Goal: Information Seeking & Learning: Learn about a topic

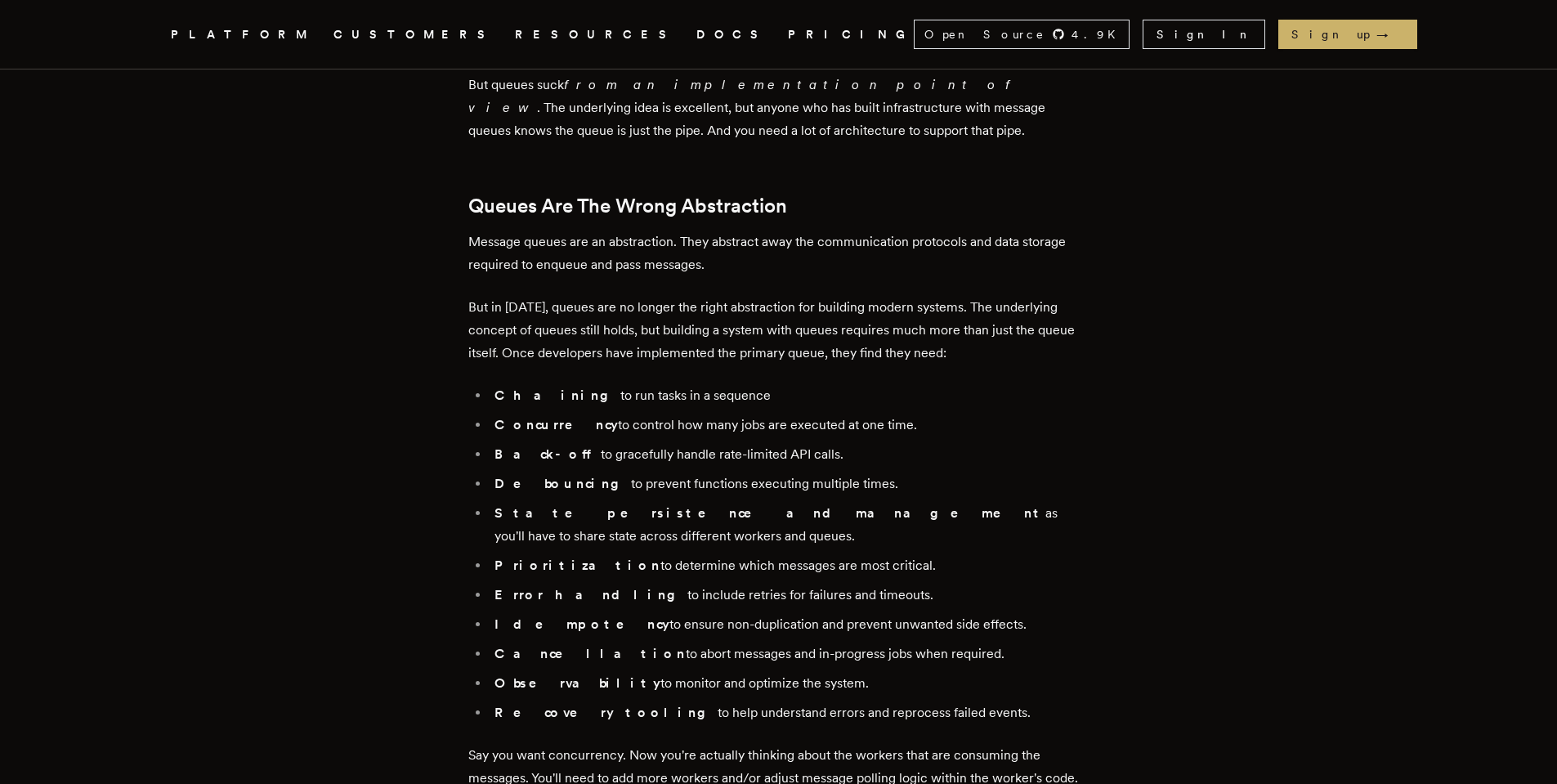
scroll to position [1596, 0]
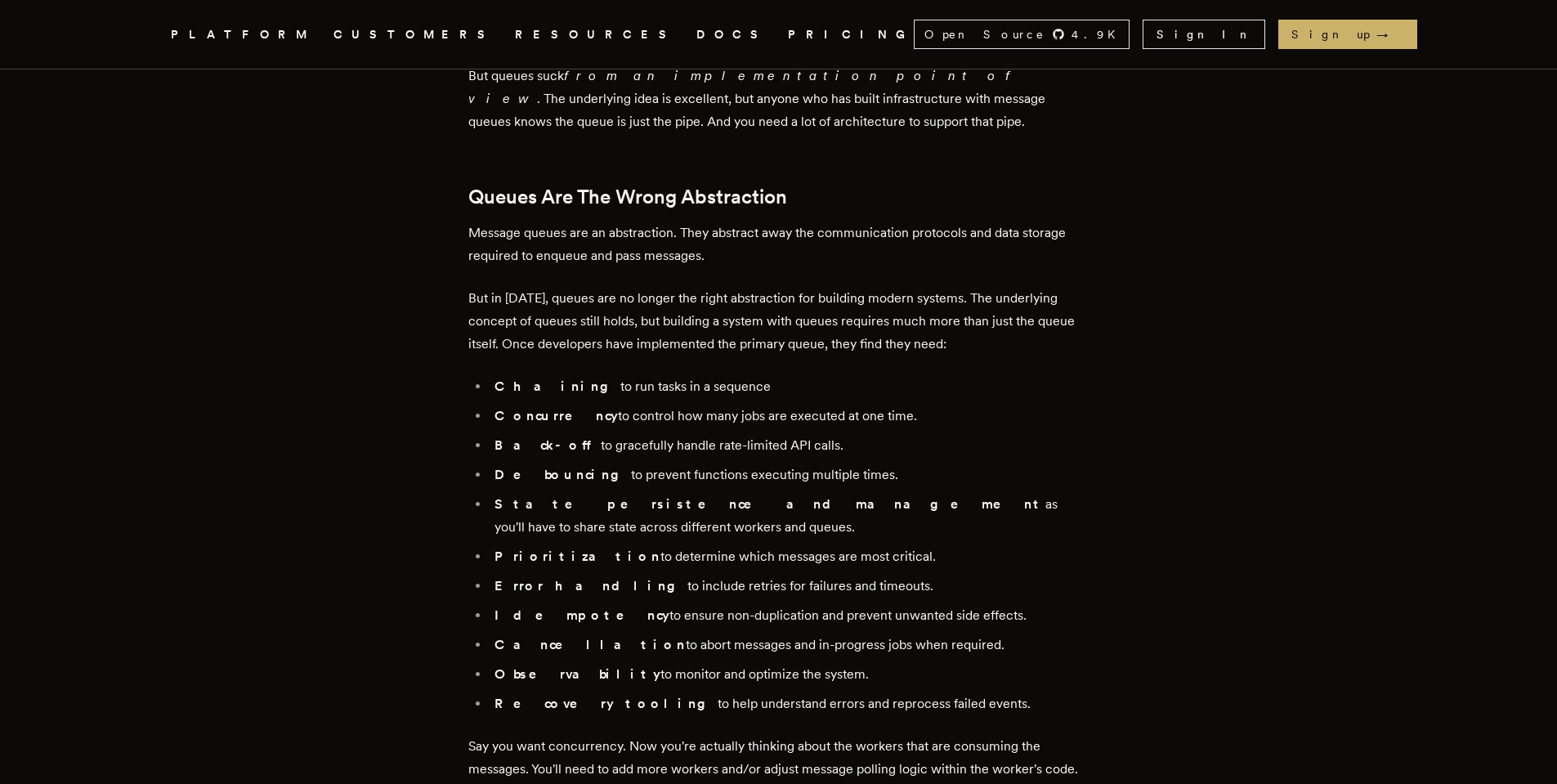
drag, startPoint x: 570, startPoint y: 617, endPoint x: 902, endPoint y: 605, distance: 332.2
click at [902, 605] on ul "Chaining to run tasks in a sequence Concurrency to control how many jobs are ex…" at bounding box center [778, 545] width 621 height 340
drag, startPoint x: 586, startPoint y: 659, endPoint x: 801, endPoint y: 651, distance: 215.1
click at [801, 663] on li "Observability to monitor and optimize the system." at bounding box center [789, 674] width 600 height 23
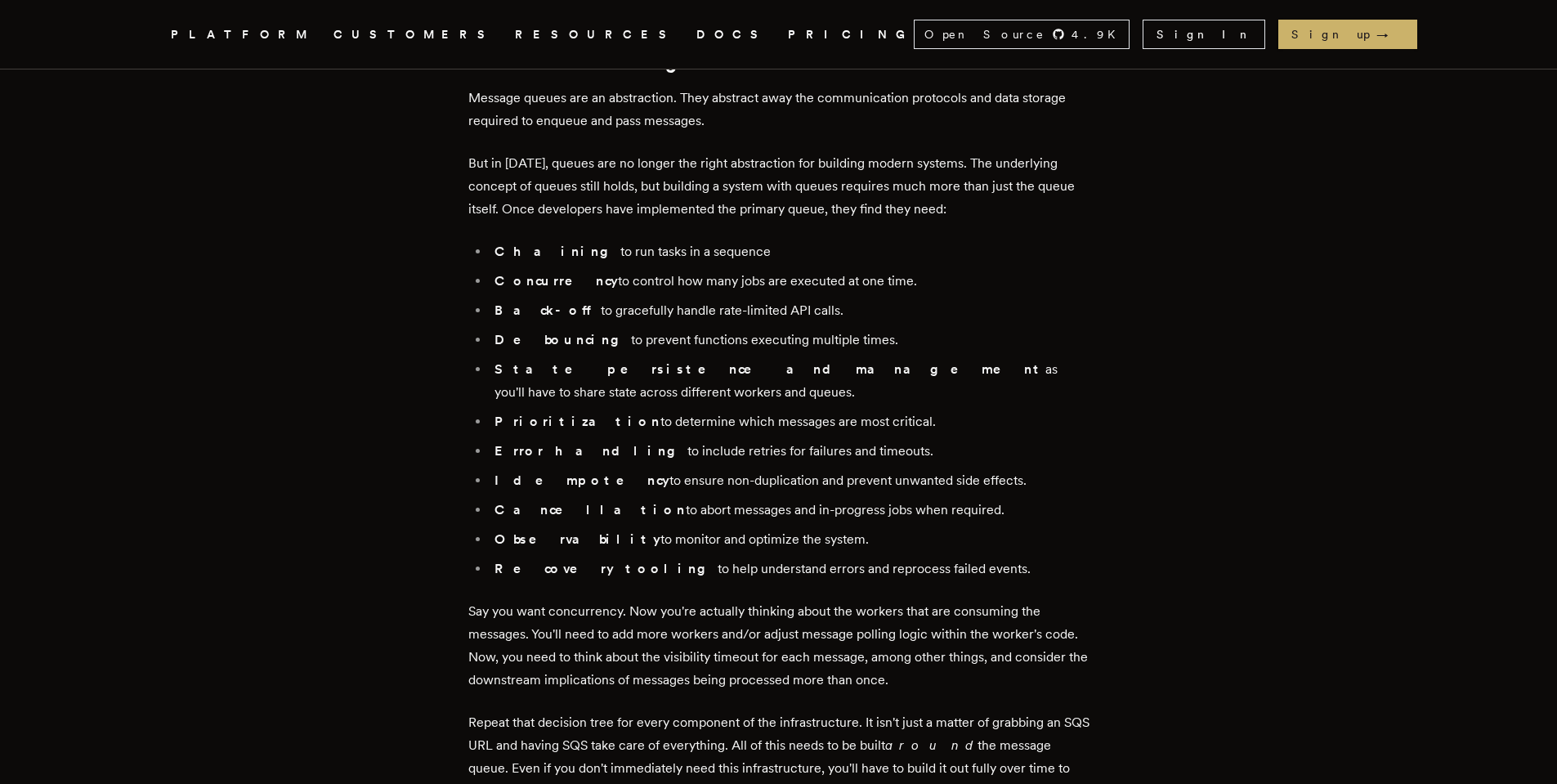
scroll to position [1731, 0]
drag, startPoint x: 630, startPoint y: 538, endPoint x: 933, endPoint y: 551, distance: 303.3
click at [933, 557] on li "Recovery tooling to help understand errors and reprocess failed events." at bounding box center [789, 568] width 600 height 23
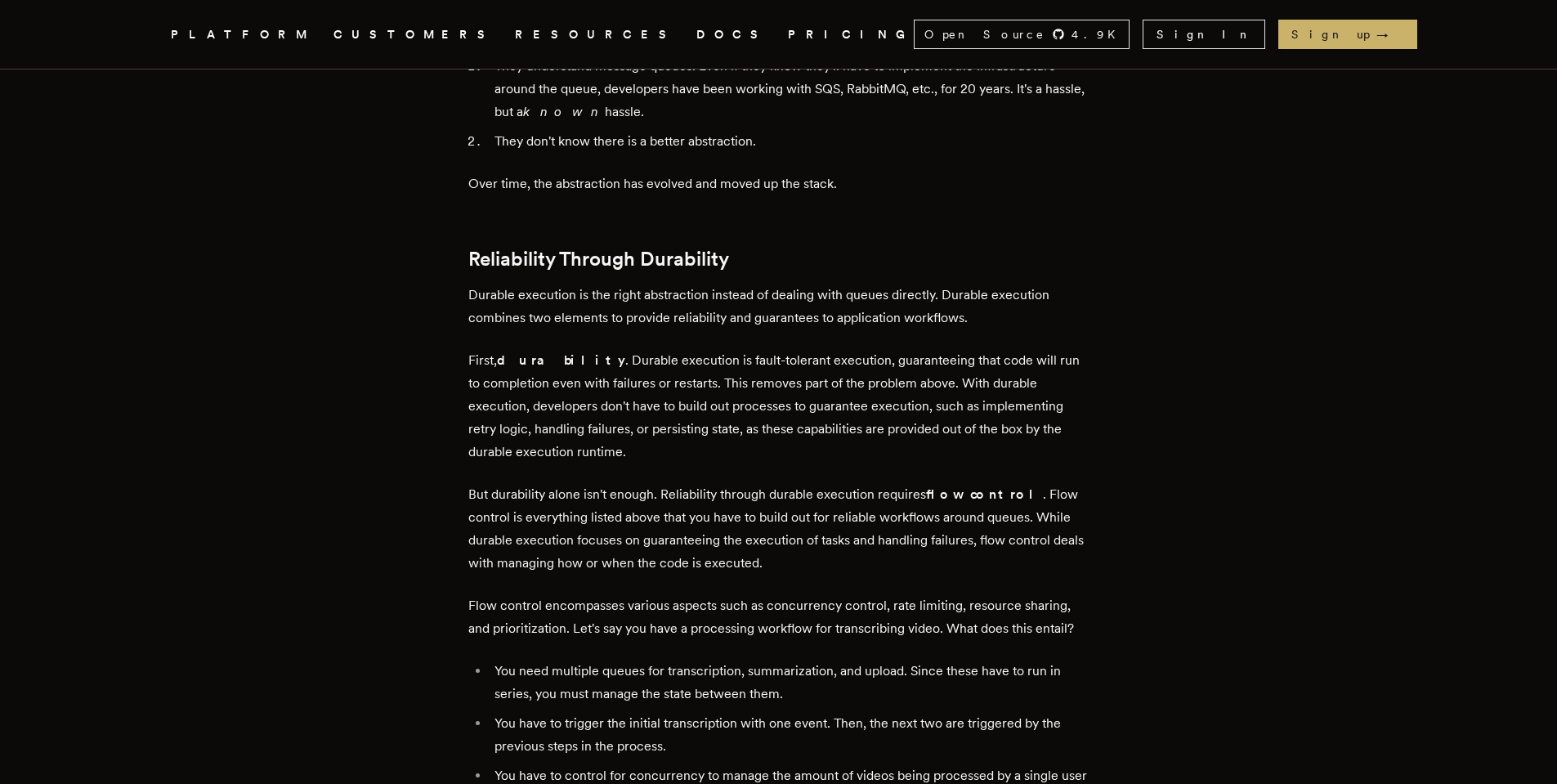
scroll to position [2685, 0]
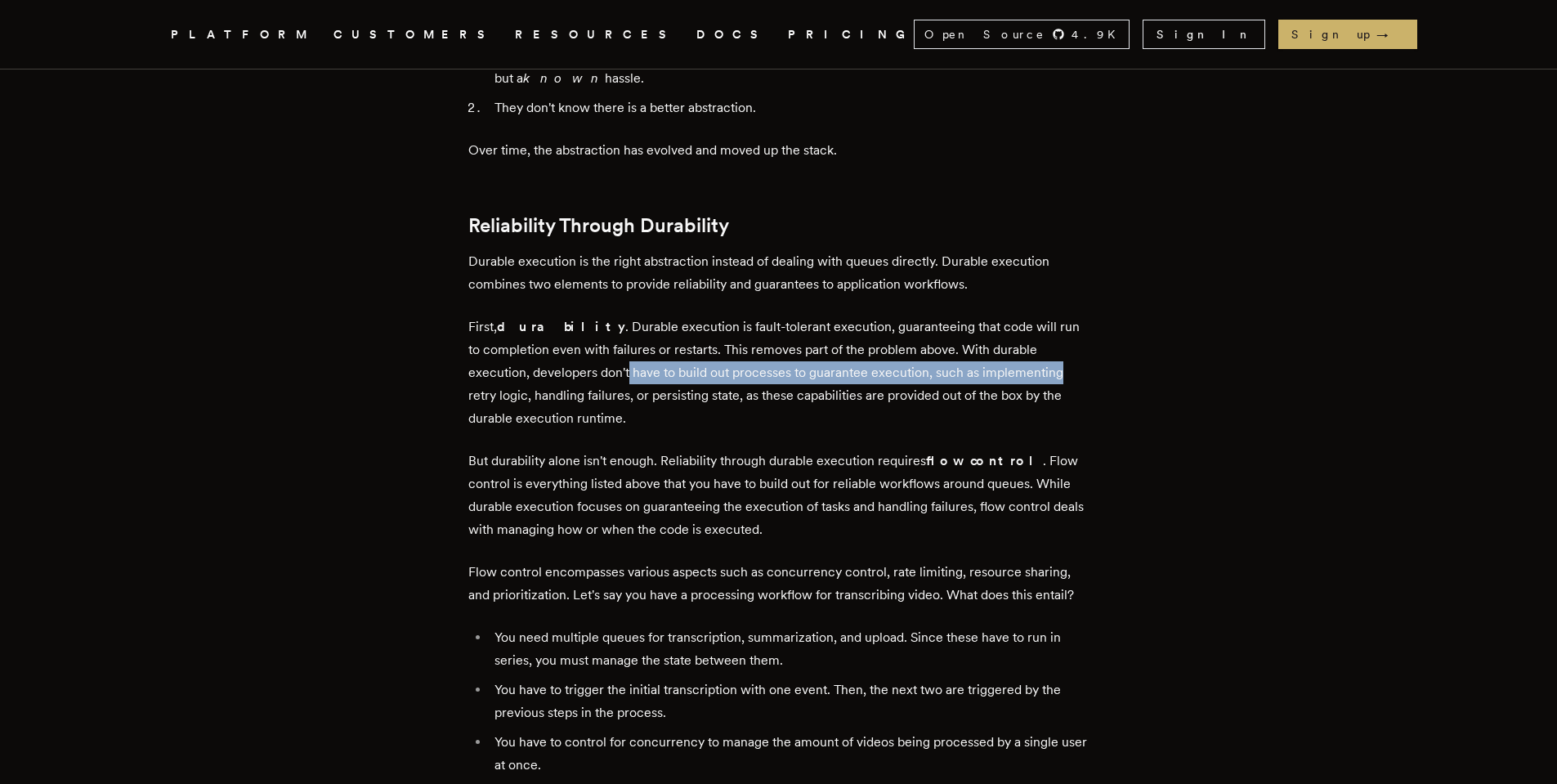
drag, startPoint x: 633, startPoint y: 350, endPoint x: 1066, endPoint y: 343, distance: 433.1
click at [1066, 343] on p "First, durability . Durable execution is fault-tolerant execution, guaranteeing…" at bounding box center [778, 373] width 621 height 115
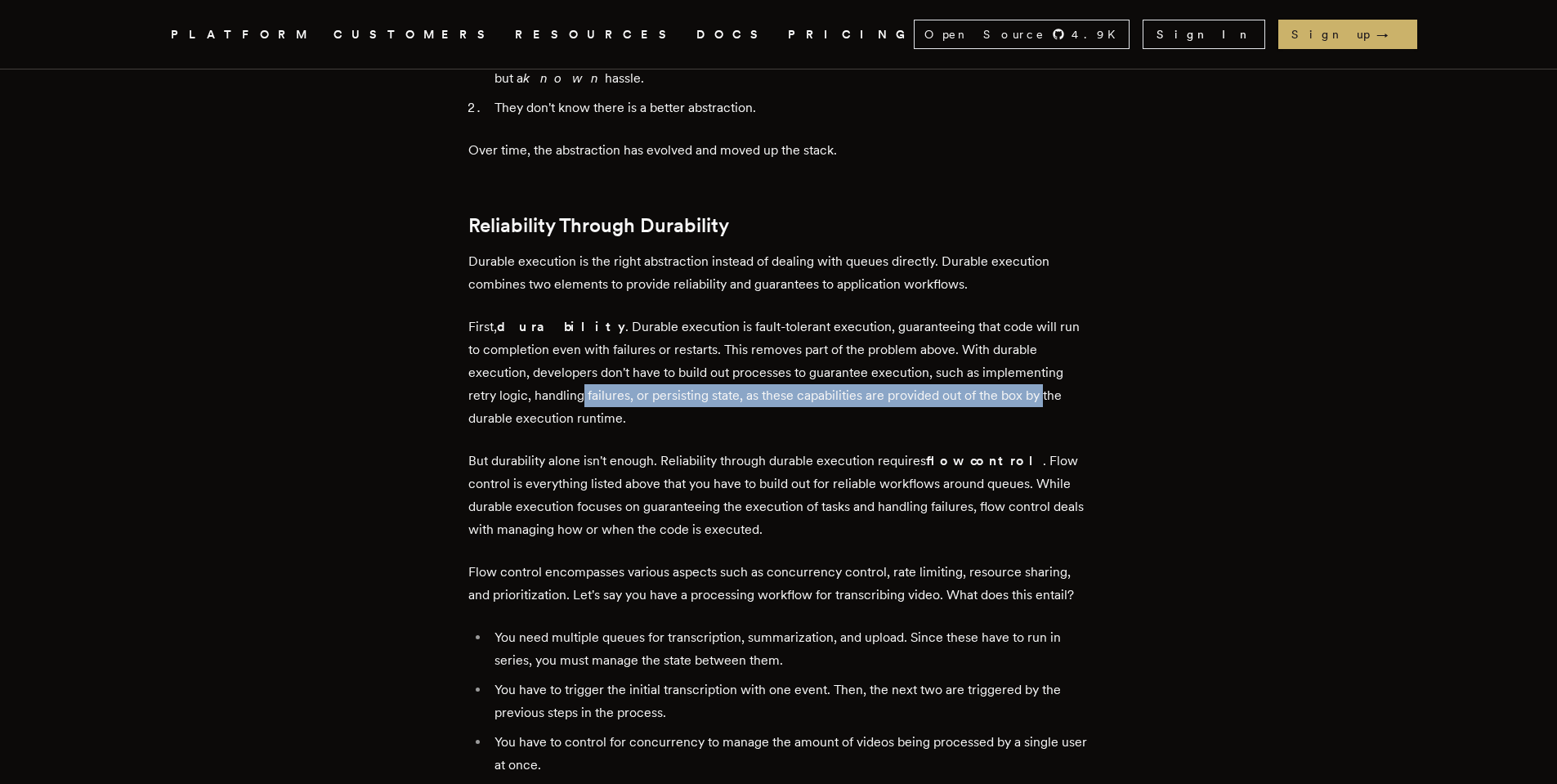
drag, startPoint x: 586, startPoint y: 372, endPoint x: 1047, endPoint y: 369, distance: 461.0
click at [1047, 369] on p "First, durability . Durable execution is fault-tolerant execution, guaranteeing…" at bounding box center [778, 373] width 621 height 115
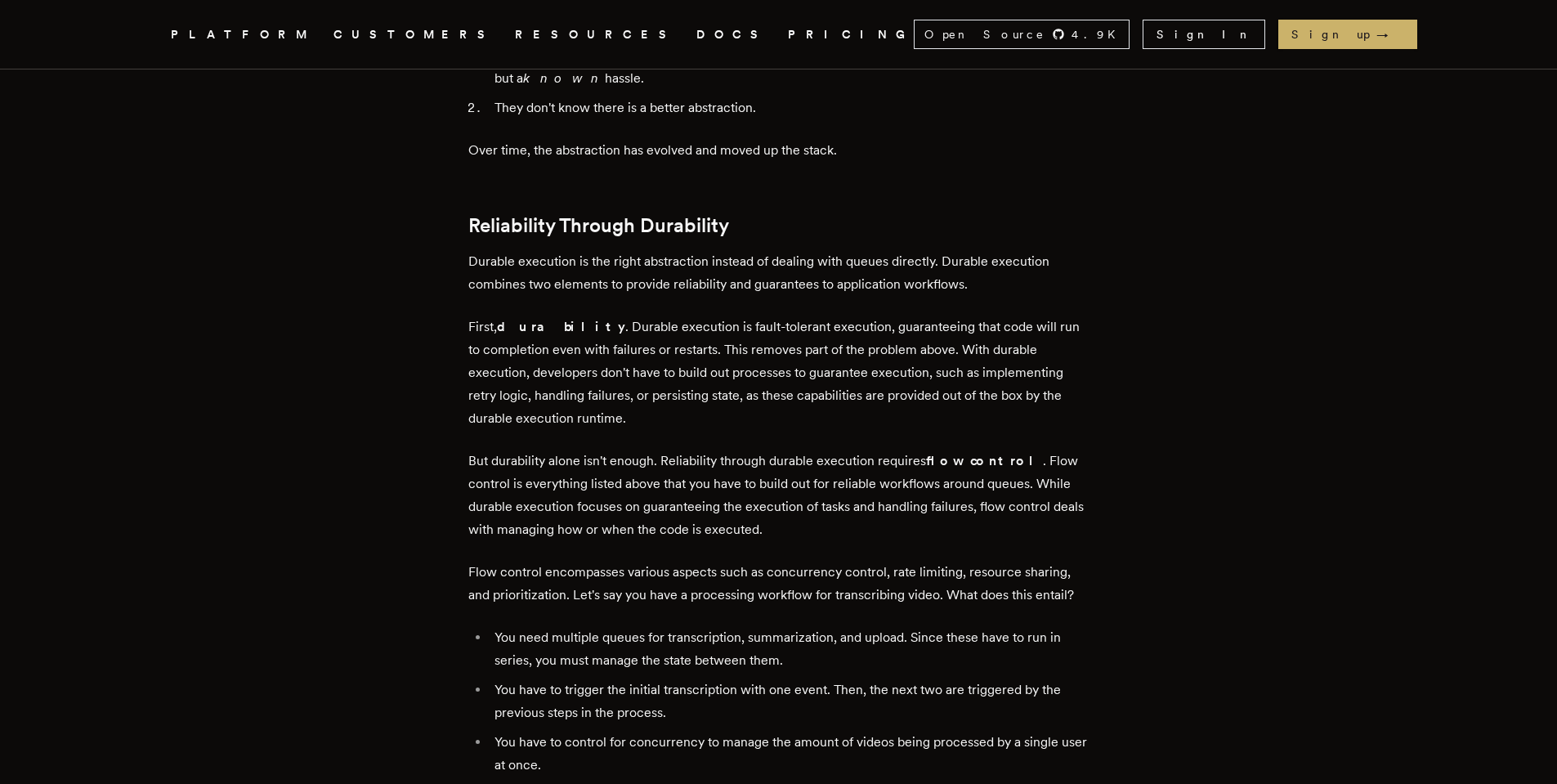
click at [590, 450] on p "But durability alone isn't enough. Reliability through durable execution requir…" at bounding box center [778, 495] width 621 height 91
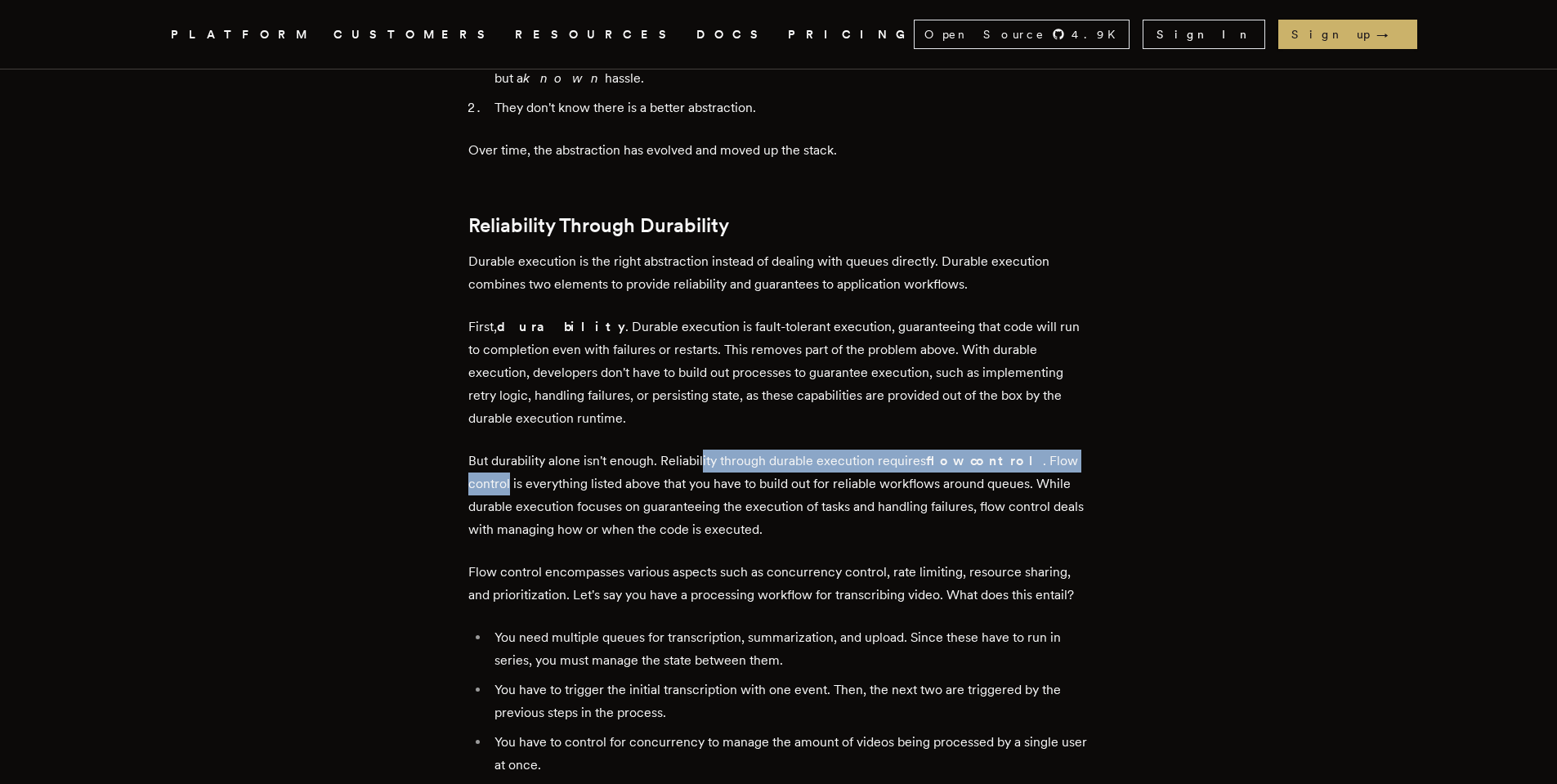
drag, startPoint x: 708, startPoint y: 439, endPoint x: 1119, endPoint y: 426, distance: 411.2
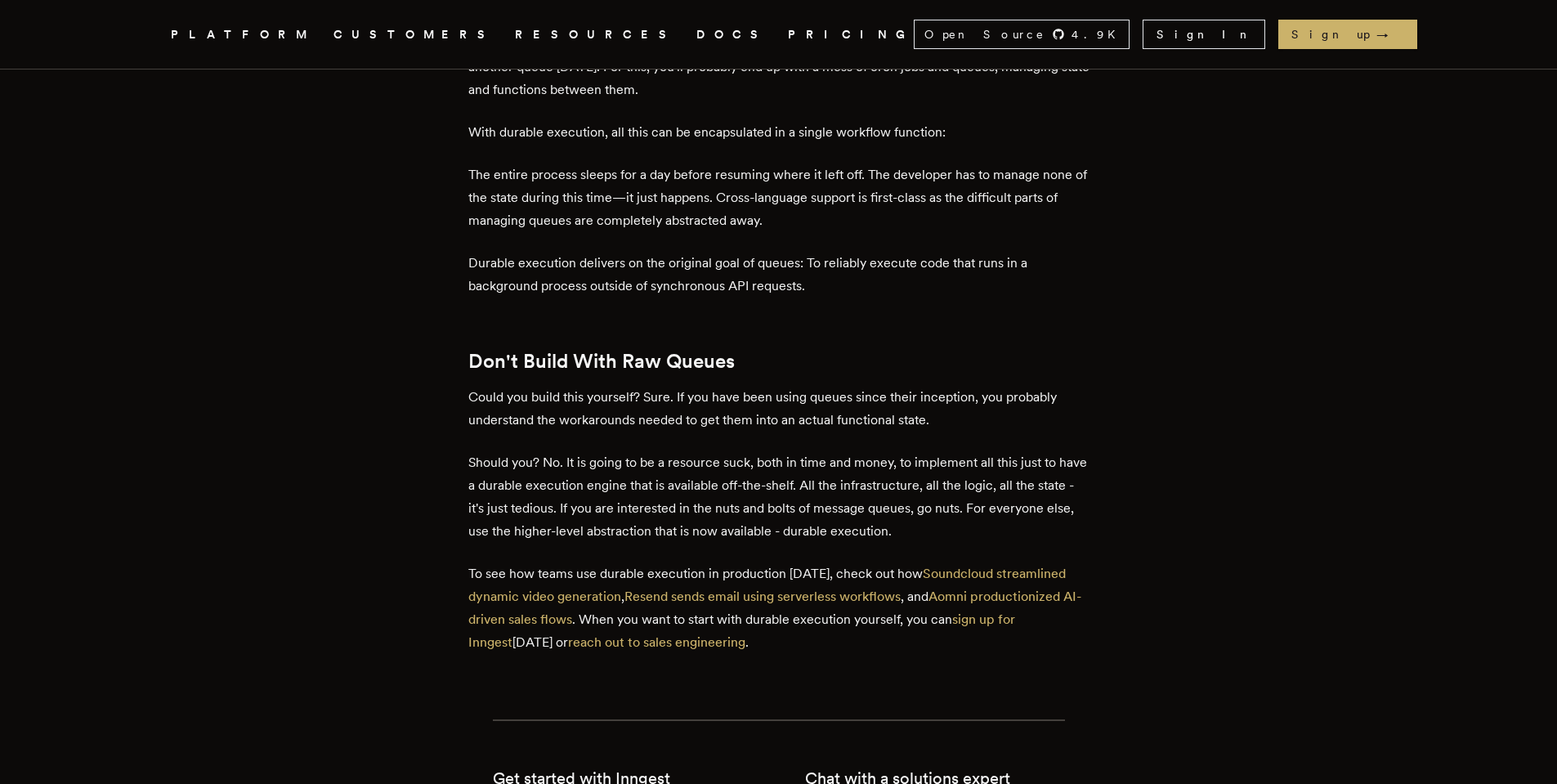
scroll to position [6470, 0]
